Goal: Information Seeking & Learning: Learn about a topic

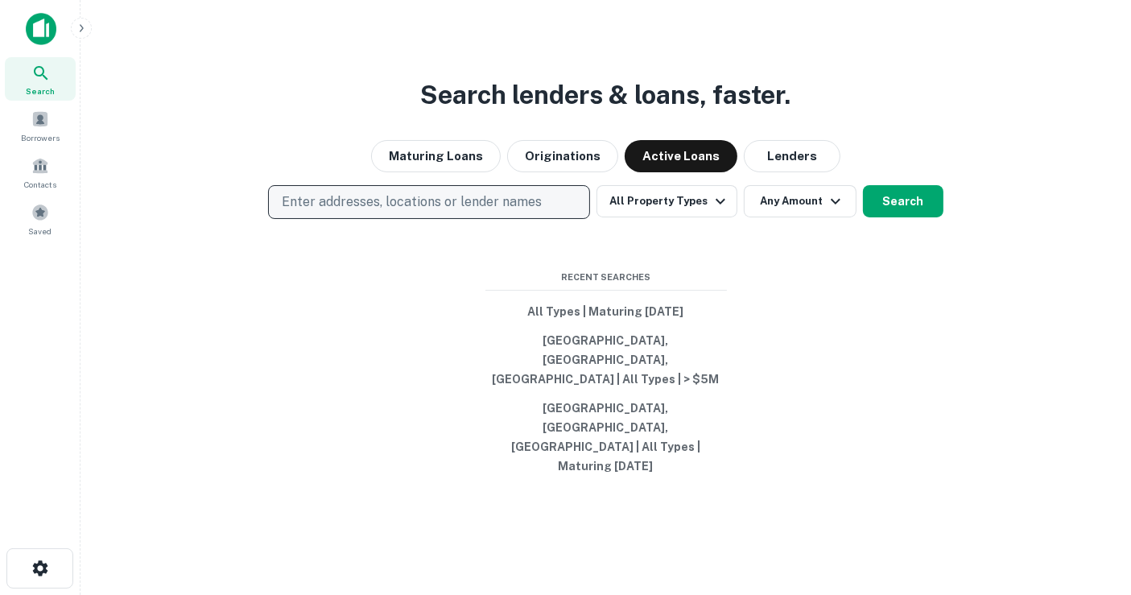
click at [396, 212] on p "Enter addresses, locations or lender names" at bounding box center [412, 201] width 260 height 19
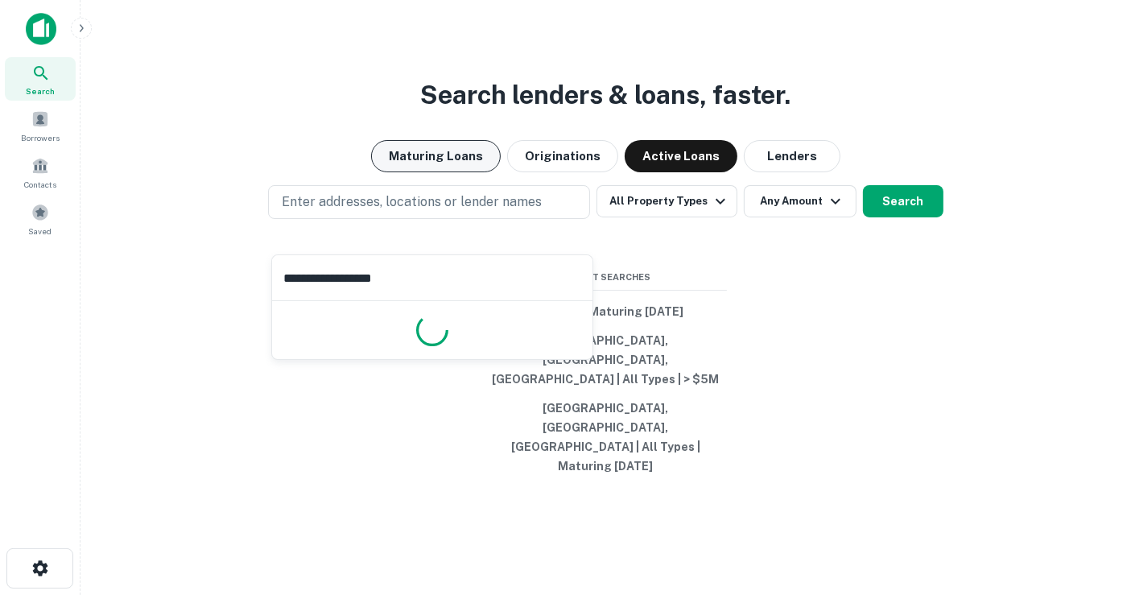
type input "**********"
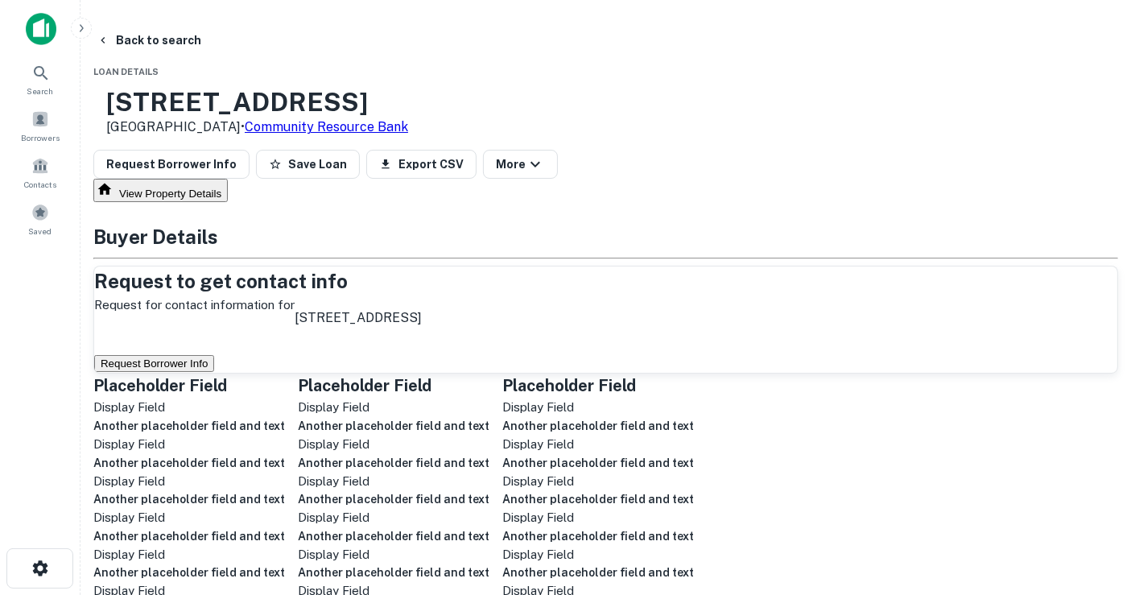
click at [159, 68] on span "Loan Details" at bounding box center [125, 72] width 65 height 10
click at [186, 42] on button "Back to search" at bounding box center [148, 40] width 117 height 29
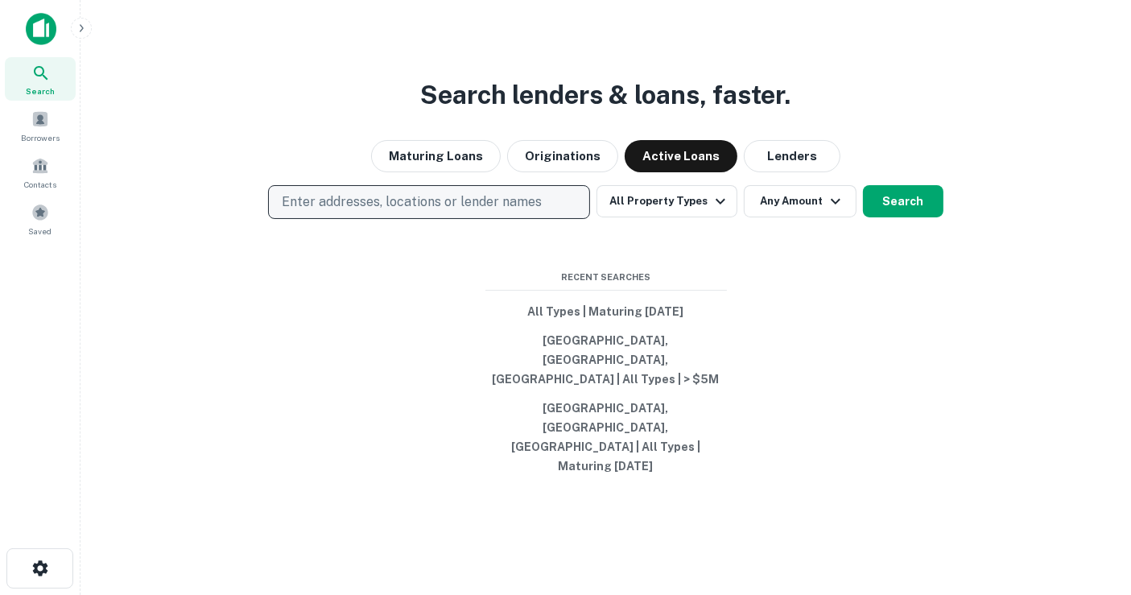
click at [409, 212] on p "Enter addresses, locations or lender names" at bounding box center [412, 201] width 260 height 19
type input "**********"
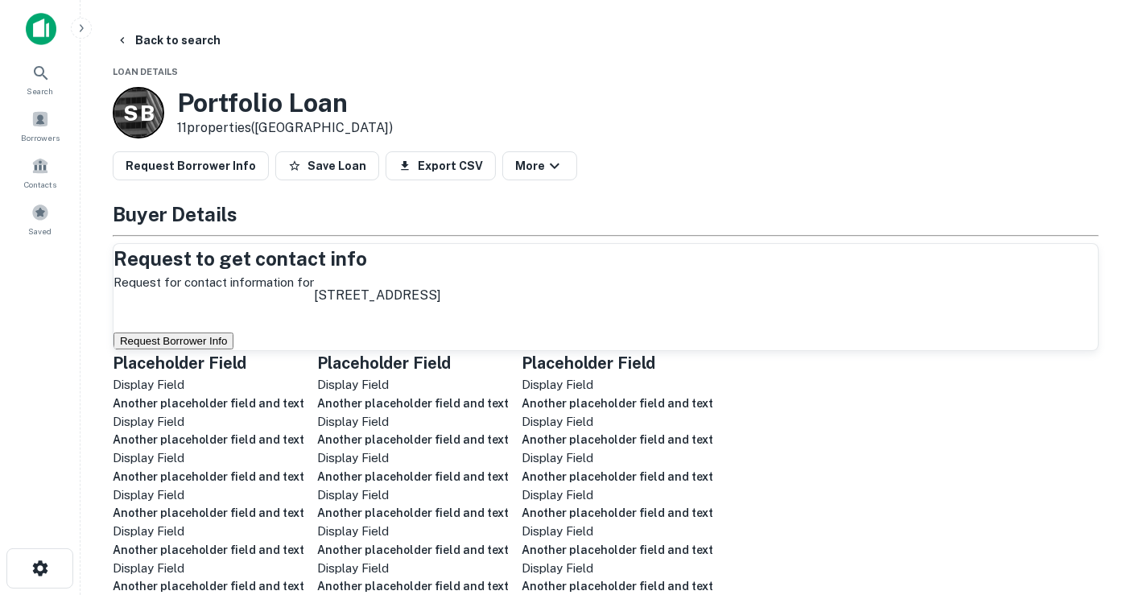
click at [233, 349] on button "Request Borrower Info" at bounding box center [173, 340] width 120 height 17
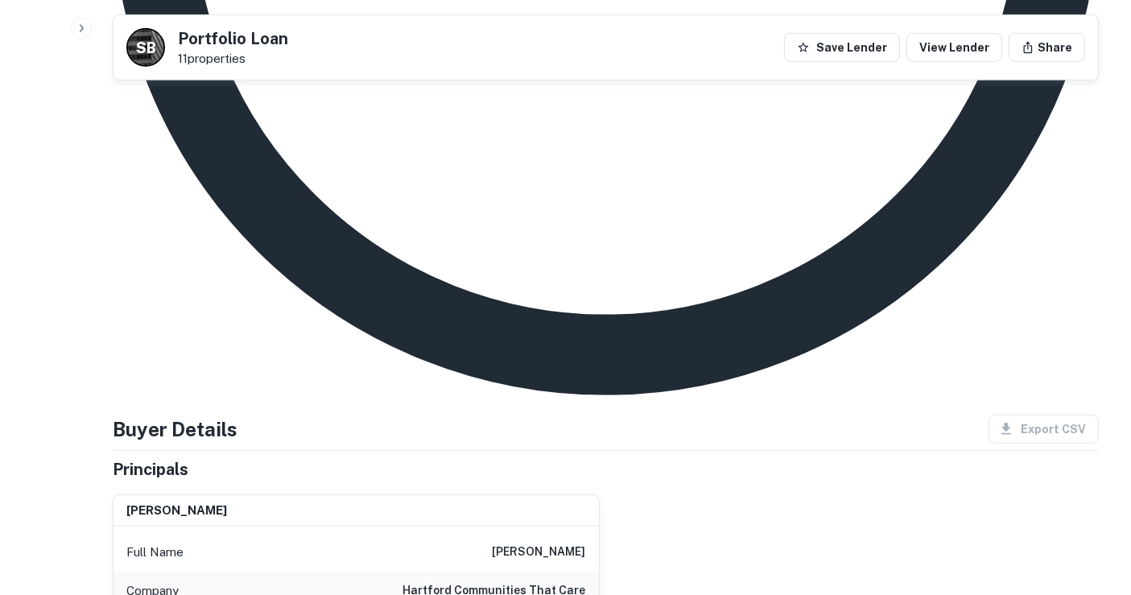
scroll to position [625, 0]
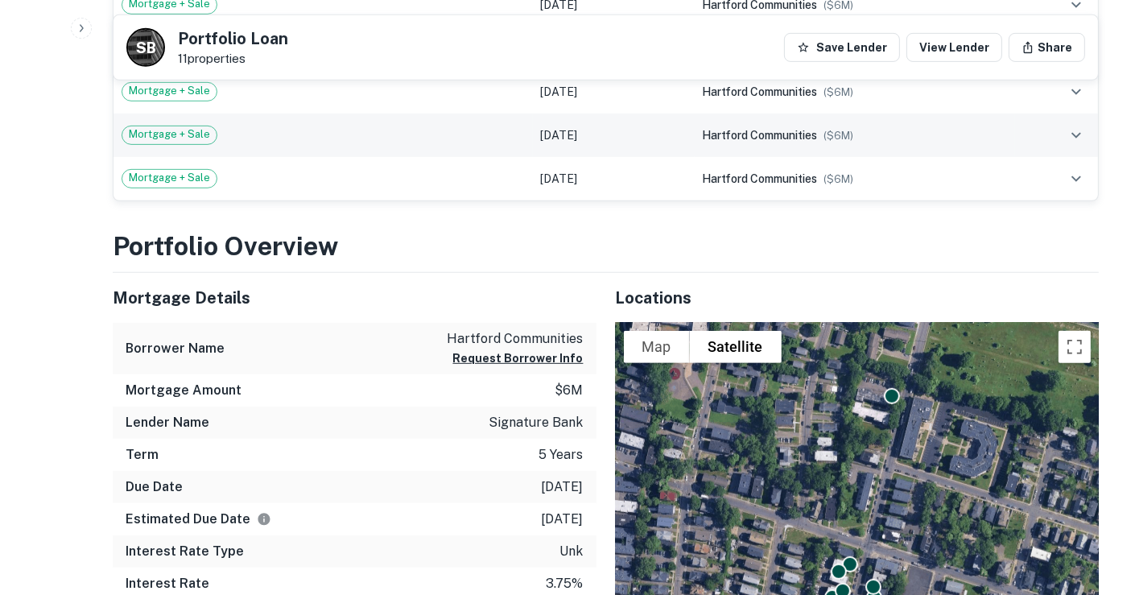
scroll to position [894, 0]
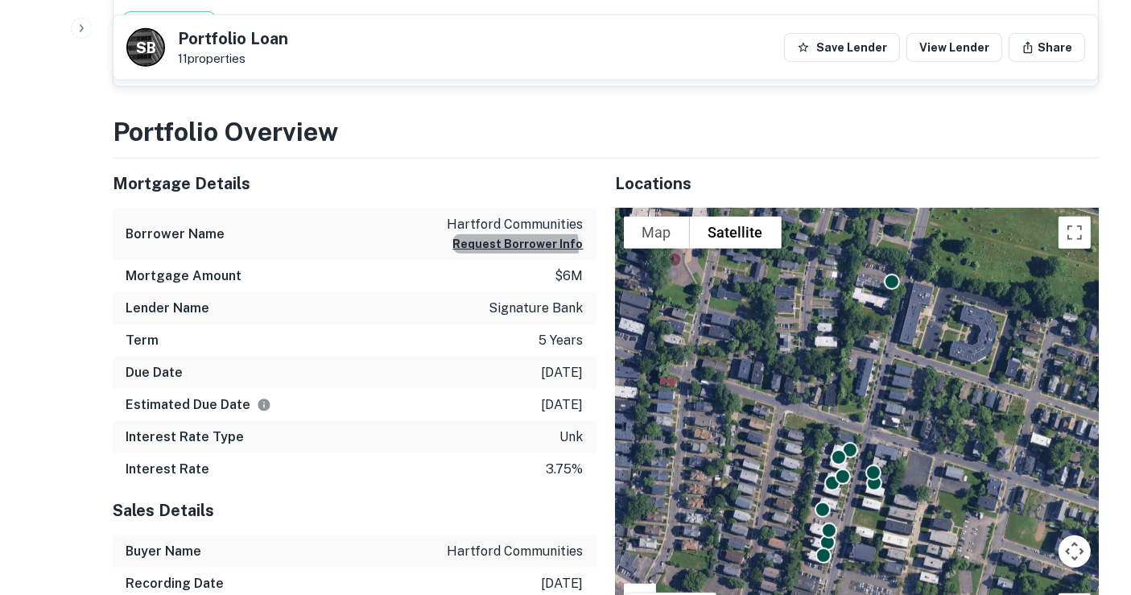
click at [525, 245] on button "Request Borrower Info" at bounding box center [518, 243] width 130 height 19
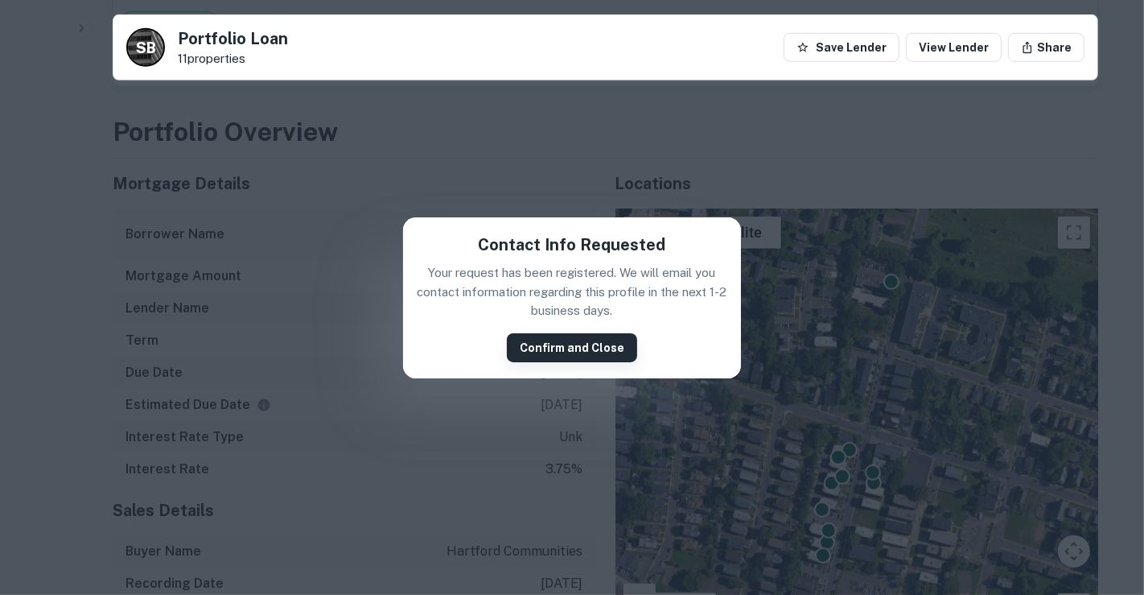
click at [559, 344] on button "Confirm and Close" at bounding box center [572, 347] width 130 height 29
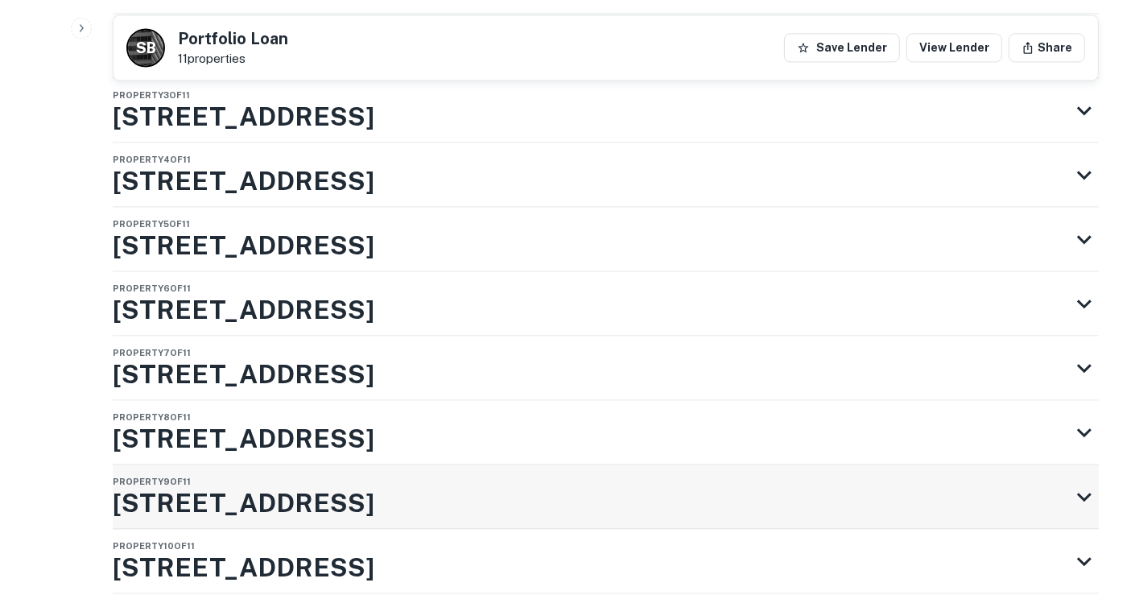
scroll to position [3630, 0]
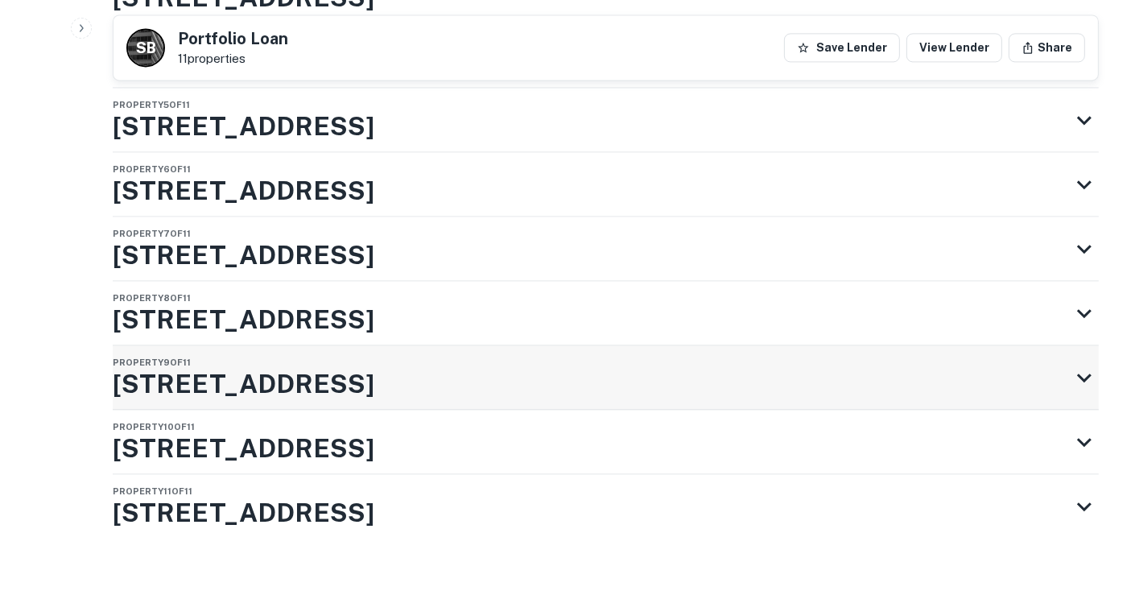
click at [472, 345] on div "Property 9 of 11 390 Garden St" at bounding box center [591, 377] width 957 height 64
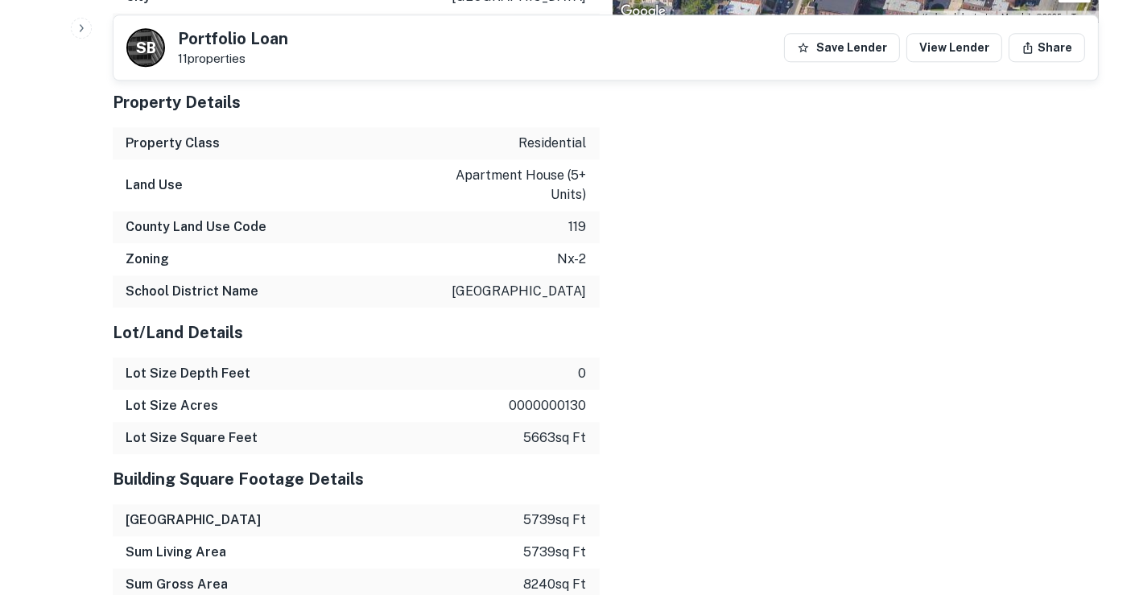
scroll to position [4524, 0]
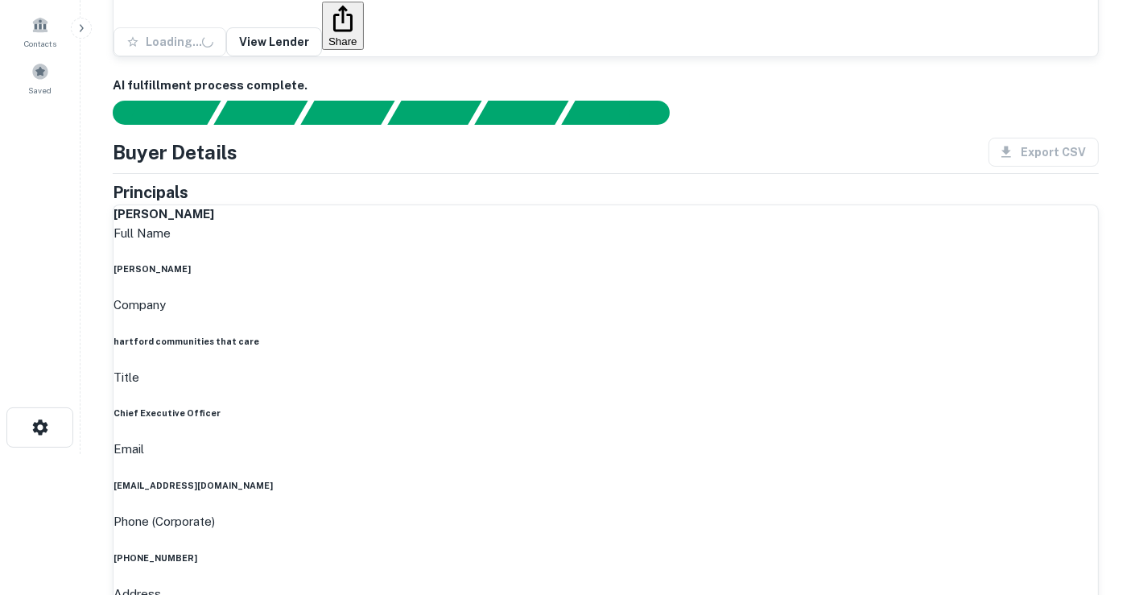
scroll to position [268, 0]
